Goal: Task Accomplishment & Management: Use online tool/utility

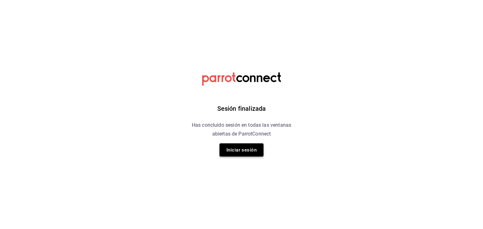
click at [238, 147] on button "Iniciar sesión" at bounding box center [241, 150] width 44 height 13
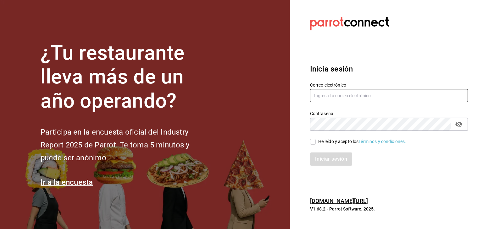
click at [346, 92] on input "text" at bounding box center [389, 95] width 158 height 13
type input "cafechapin.ags@gmail.com"
click at [334, 144] on div "He leído y acepto los Términos y condiciones." at bounding box center [362, 142] width 88 height 7
click at [316, 144] on input "He leído y acepto los Términos y condiciones." at bounding box center [313, 142] width 6 height 6
checkbox input "true"
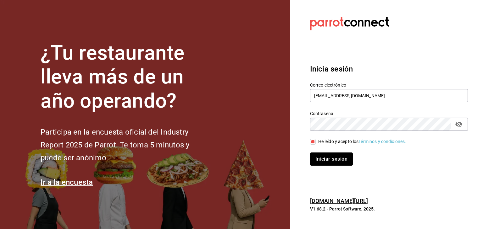
click at [332, 158] on button "Iniciar sesión" at bounding box center [331, 159] width 43 height 13
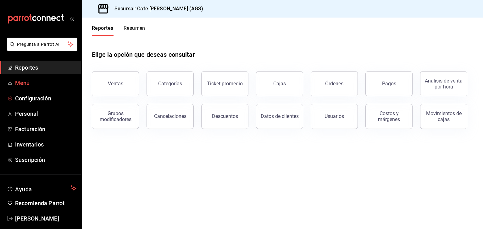
click at [40, 85] on span "Menú" at bounding box center [45, 83] width 61 height 8
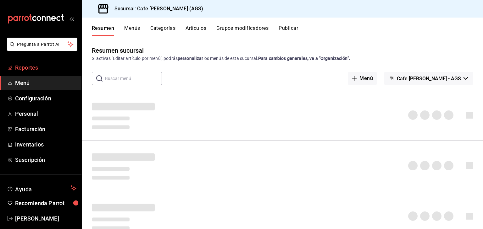
click at [44, 72] on link "Reportes" at bounding box center [40, 68] width 81 height 14
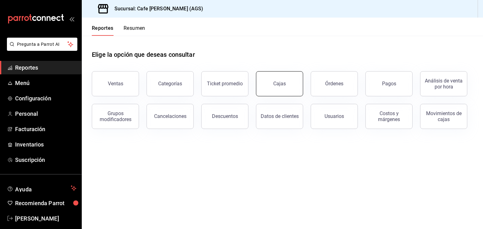
click at [283, 87] on button "Cajas" at bounding box center [279, 83] width 47 height 25
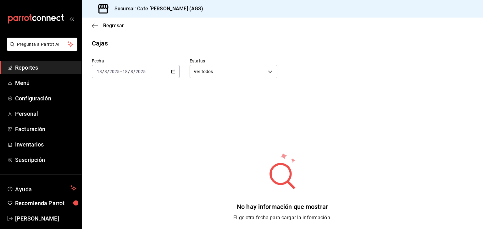
click at [169, 71] on div "[DATE] [DATE] - [DATE] [DATE]" at bounding box center [136, 71] width 88 height 13
click at [122, 109] on li "Ayer" at bounding box center [121, 105] width 59 height 14
click at [155, 82] on div "Fecha [DATE] [DATE] - [DATE] [DATE] Estatus Ver todos ALL No hay información qu…" at bounding box center [282, 157] width 381 height 218
click at [158, 74] on div "[DATE] [DATE] - [DATE] [DATE]" at bounding box center [136, 71] width 88 height 13
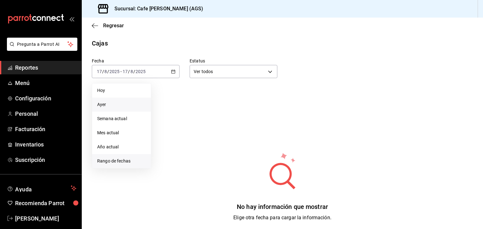
click at [124, 157] on li "Rango de fechas" at bounding box center [121, 161] width 59 height 14
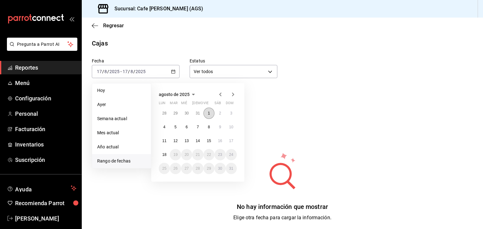
click at [206, 108] on button "1" at bounding box center [208, 113] width 11 height 11
click at [204, 139] on button "15" at bounding box center [208, 140] width 11 height 11
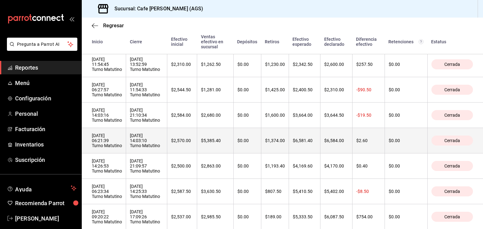
scroll to position [380, 0]
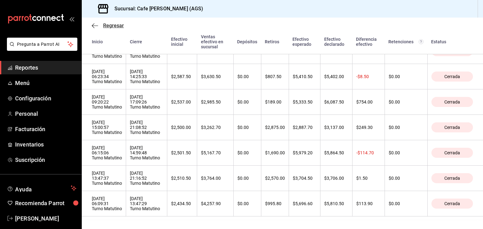
click at [111, 26] on span "Regresar" at bounding box center [113, 26] width 21 height 6
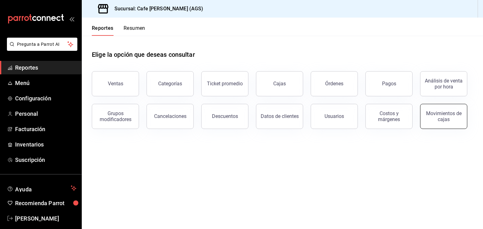
click at [453, 118] on div "Movimientos de cajas" at bounding box center [443, 117] width 39 height 12
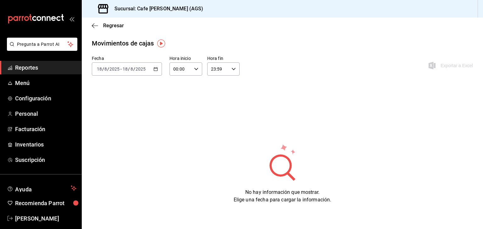
click at [156, 69] on icon "button" at bounding box center [155, 69] width 4 height 4
click at [130, 160] on span "Rango de fechas" at bounding box center [121, 159] width 49 height 7
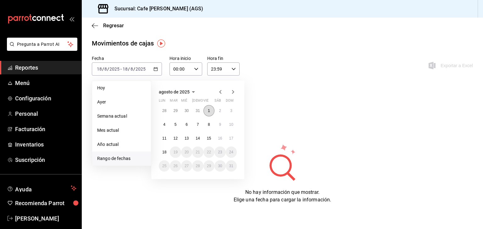
click at [207, 113] on button "1" at bounding box center [208, 110] width 11 height 11
click at [207, 140] on abbr "15" at bounding box center [209, 138] width 4 height 4
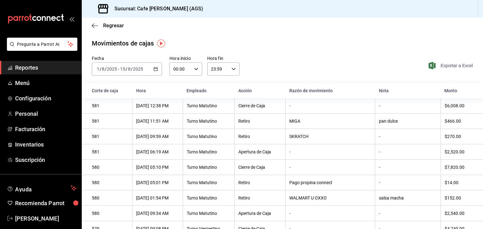
click at [451, 66] on span "Exportar a Excel" at bounding box center [451, 66] width 43 height 8
